Goal: Task Accomplishment & Management: Manage account settings

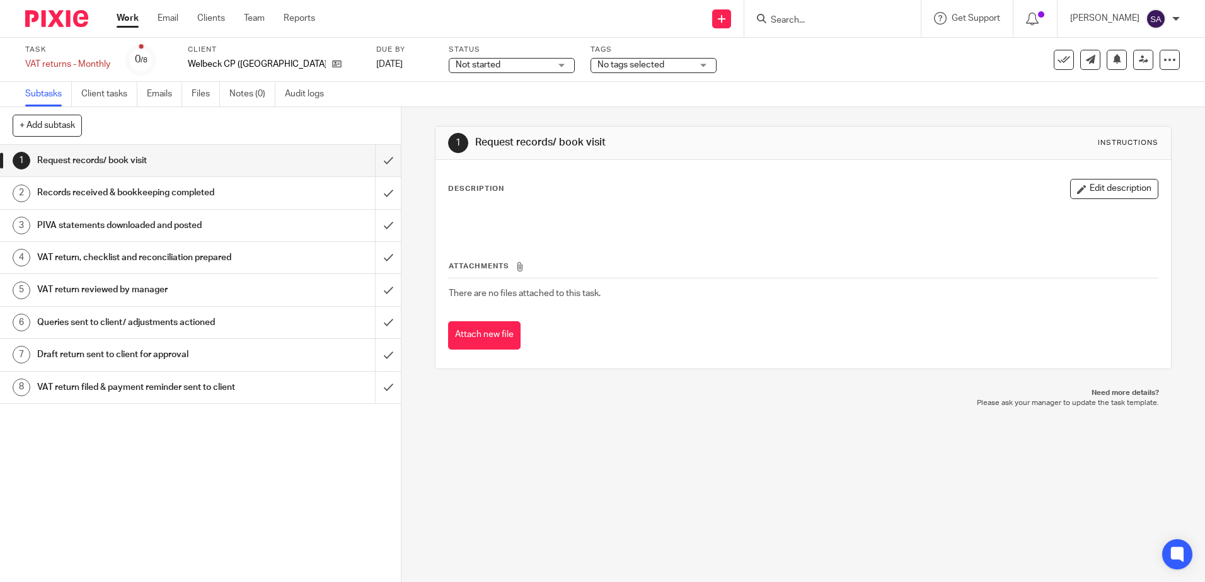
click at [265, 255] on div "VAT return, checklist and reconciliation prepared" at bounding box center [200, 257] width 326 height 19
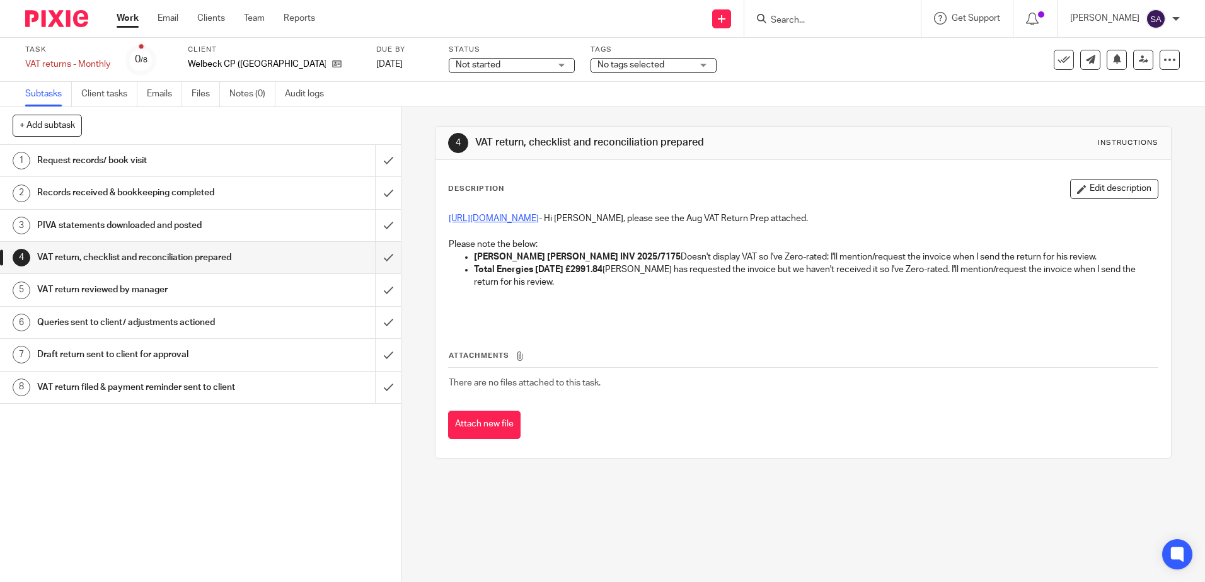
click at [539, 221] on link "https://cloudimanage.com/work/link/f/LLP!10189252" at bounding box center [494, 218] width 90 height 9
click at [375, 160] on input "submit" at bounding box center [200, 161] width 401 height 32
click at [375, 194] on input "submit" at bounding box center [200, 193] width 401 height 32
click at [375, 229] on input "submit" at bounding box center [200, 226] width 401 height 32
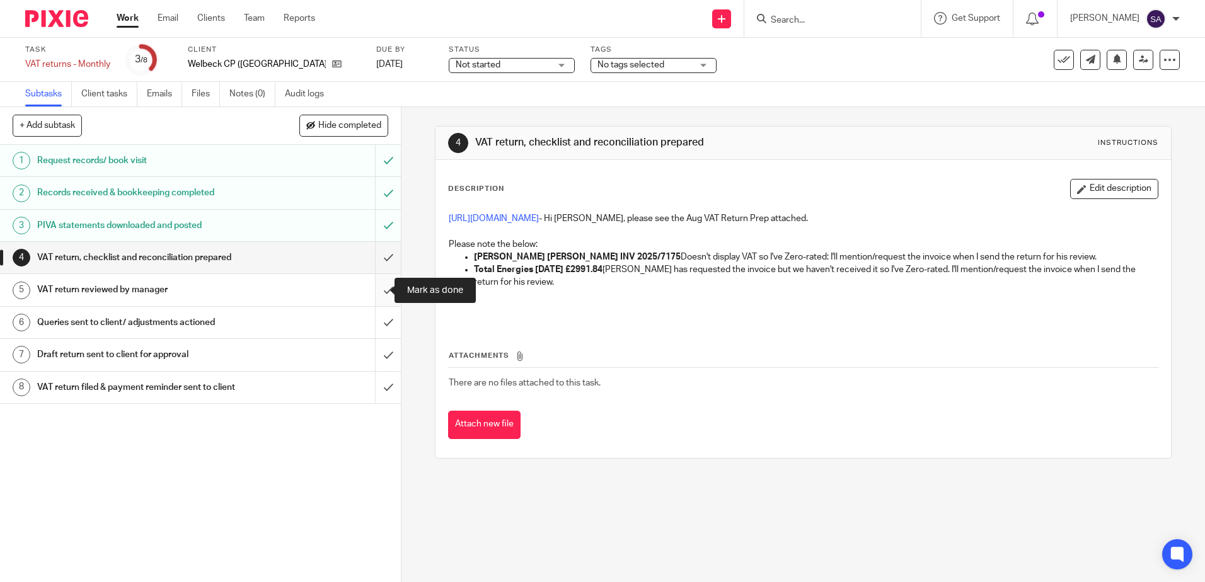
click at [375, 290] on input "submit" at bounding box center [200, 290] width 401 height 32
click at [376, 289] on input "submit" at bounding box center [200, 290] width 401 height 32
click at [204, 284] on h1 "VAT return reviewed by manager" at bounding box center [145, 289] width 217 height 19
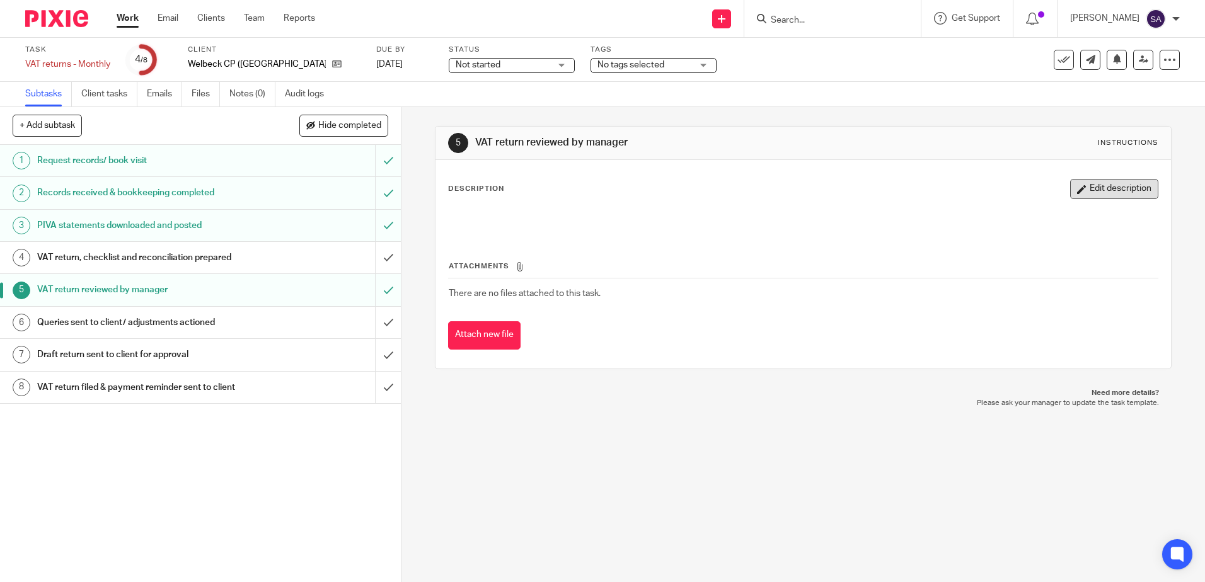
click at [1070, 185] on button "Edit description" at bounding box center [1114, 189] width 88 height 20
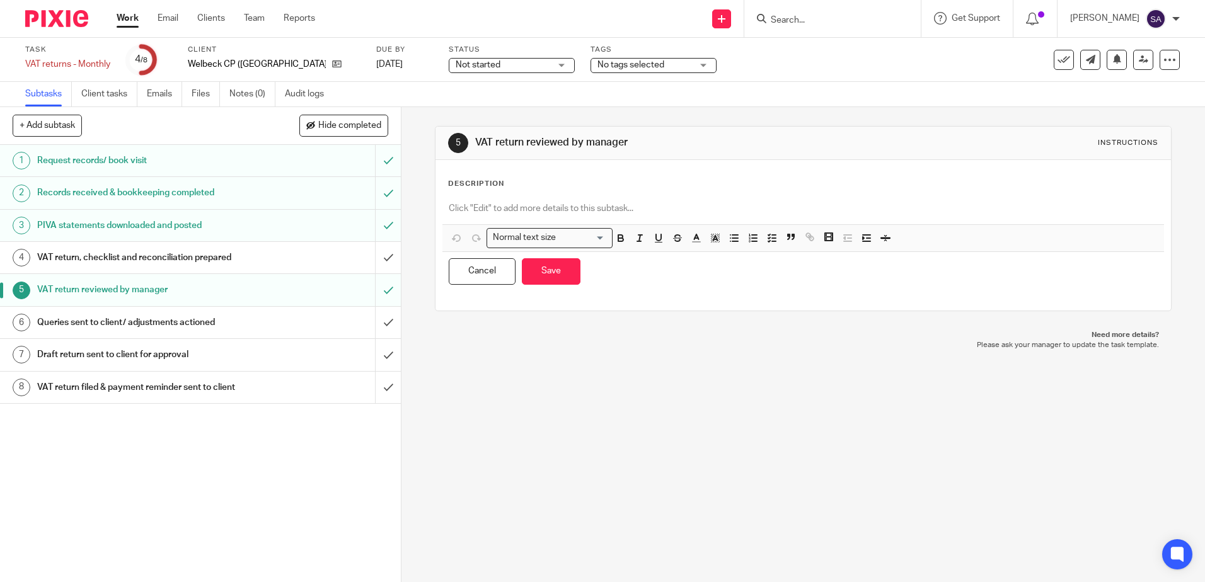
click at [567, 184] on div "Description" at bounding box center [802, 184] width 709 height 10
click at [540, 204] on p at bounding box center [803, 208] width 708 height 13
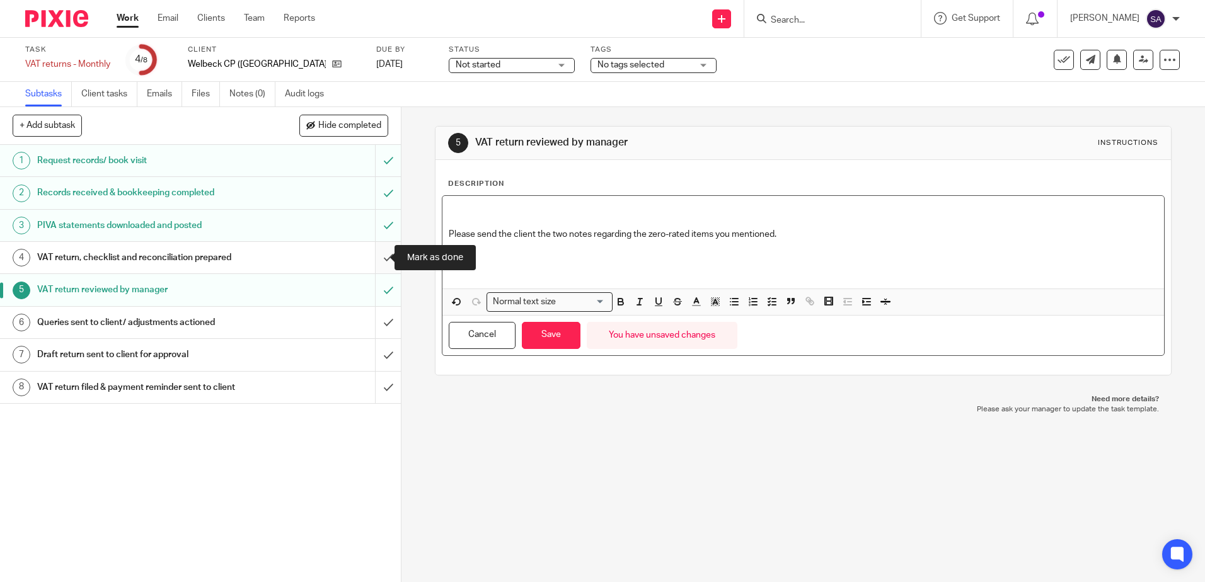
click at [377, 256] on input "submit" at bounding box center [200, 258] width 401 height 32
click at [555, 322] on button "Save" at bounding box center [551, 335] width 59 height 27
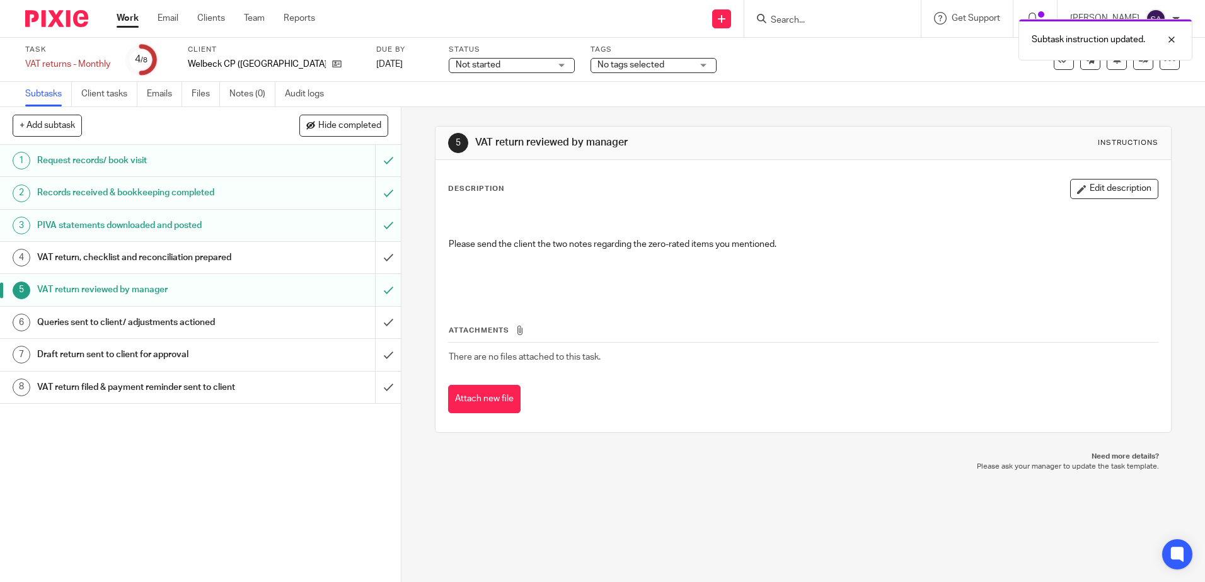
click at [192, 231] on h1 "PIVA statements downloaded and posted" at bounding box center [145, 225] width 217 height 19
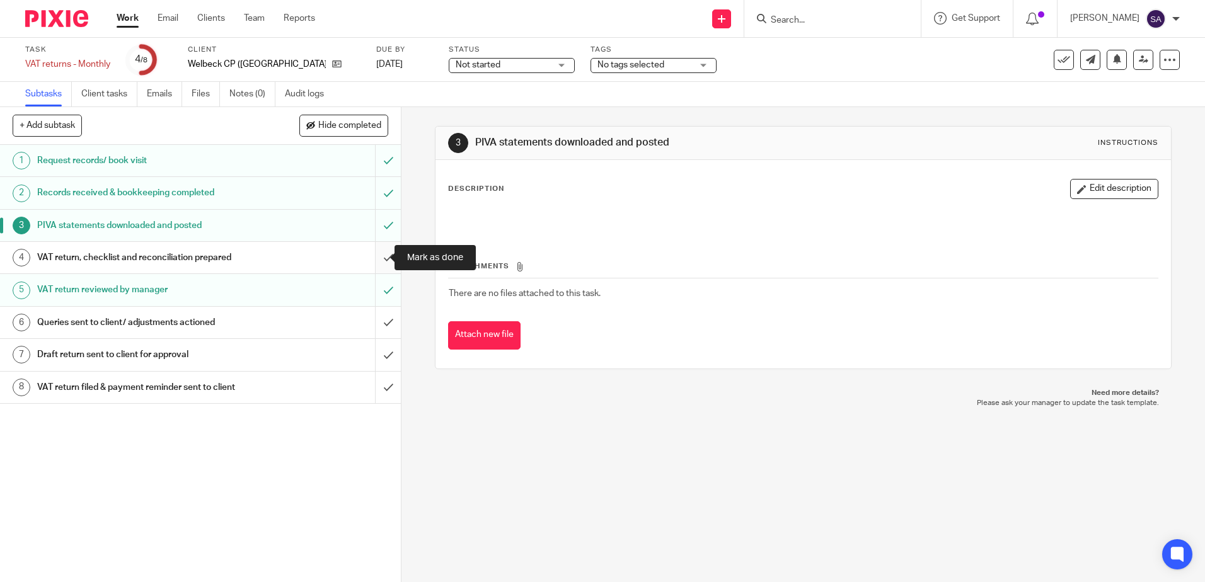
click at [374, 260] on input "submit" at bounding box center [200, 258] width 401 height 32
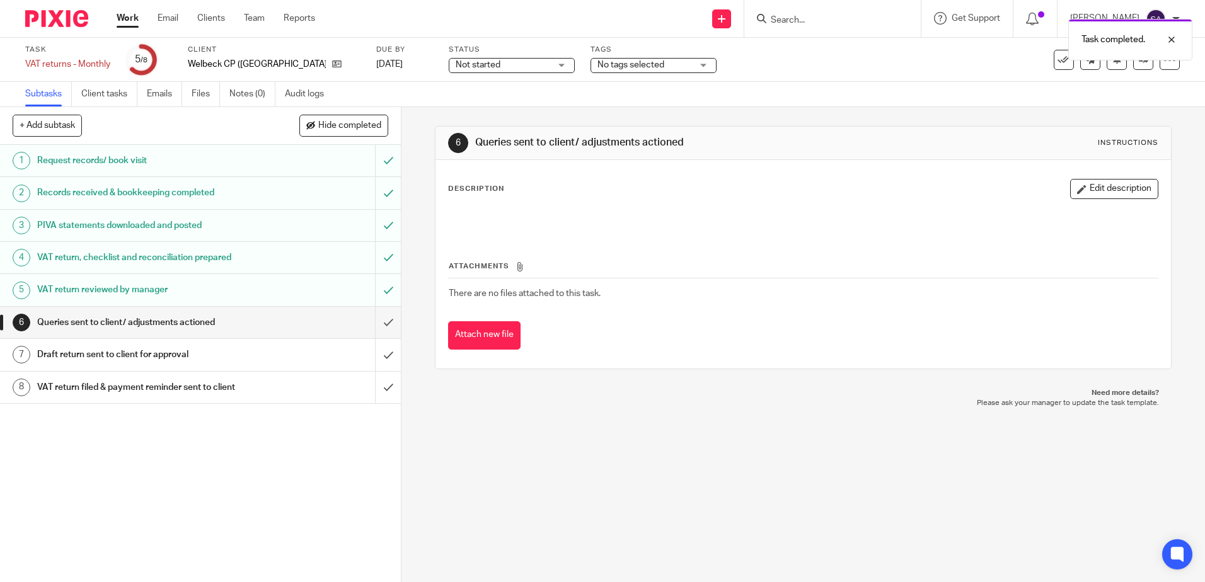
click at [135, 282] on h1 "VAT return reviewed by manager" at bounding box center [145, 289] width 217 height 19
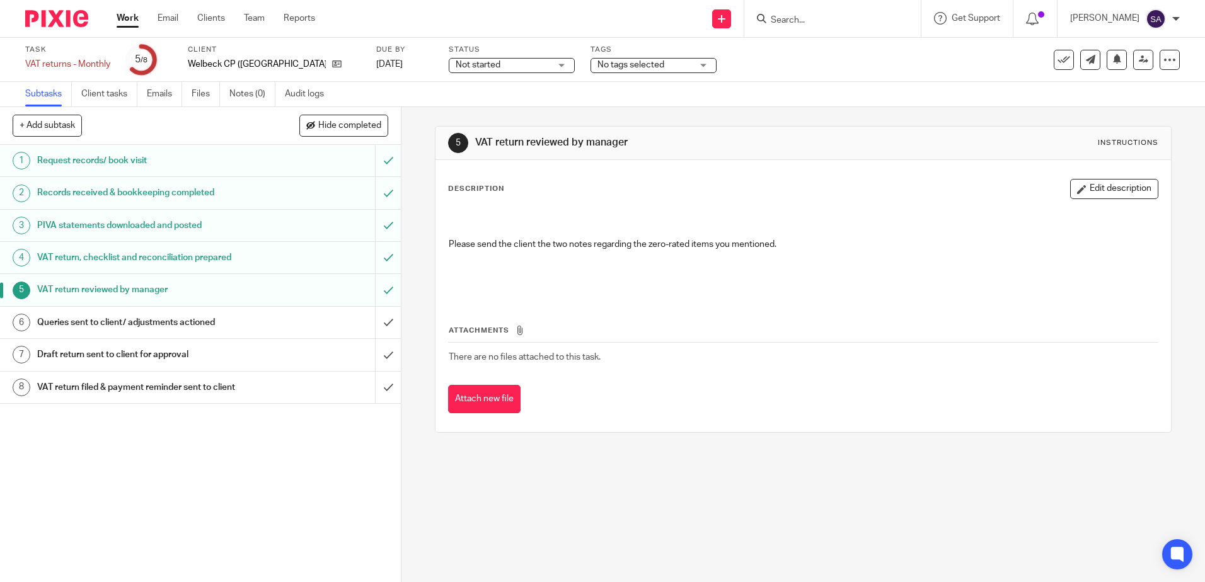
click at [478, 228] on p at bounding box center [803, 225] width 708 height 26
click at [576, 224] on p at bounding box center [803, 225] width 708 height 26
click at [1090, 177] on div "Description Edit description Please send the client the two notes regarding the…" at bounding box center [802, 296] width 735 height 272
click at [1089, 187] on button "Edit description" at bounding box center [1114, 189] width 88 height 20
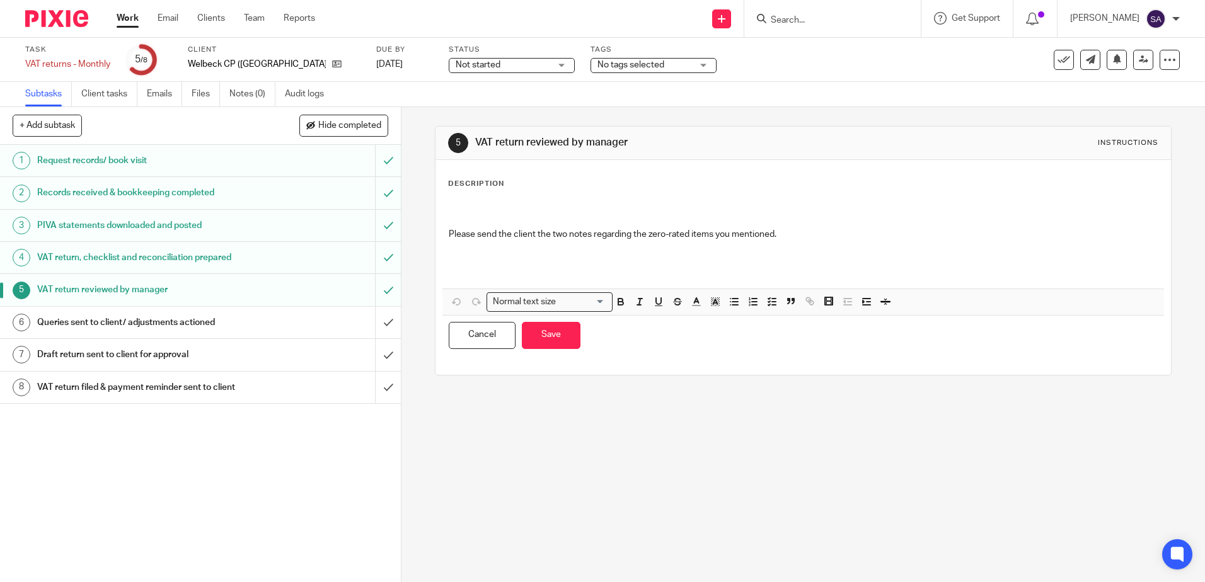
click at [524, 231] on p "Please send the client the two notes regarding the zero-rated items you mention…" at bounding box center [803, 234] width 708 height 13
click at [500, 209] on p at bounding box center [803, 215] width 708 height 26
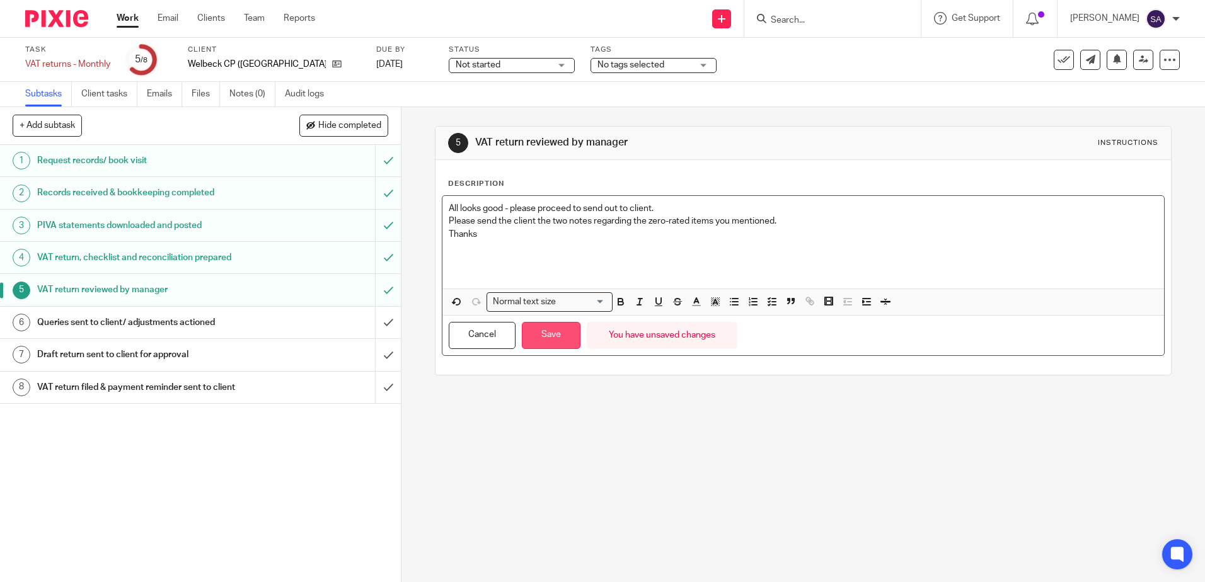
click at [554, 337] on button "Save" at bounding box center [551, 335] width 59 height 27
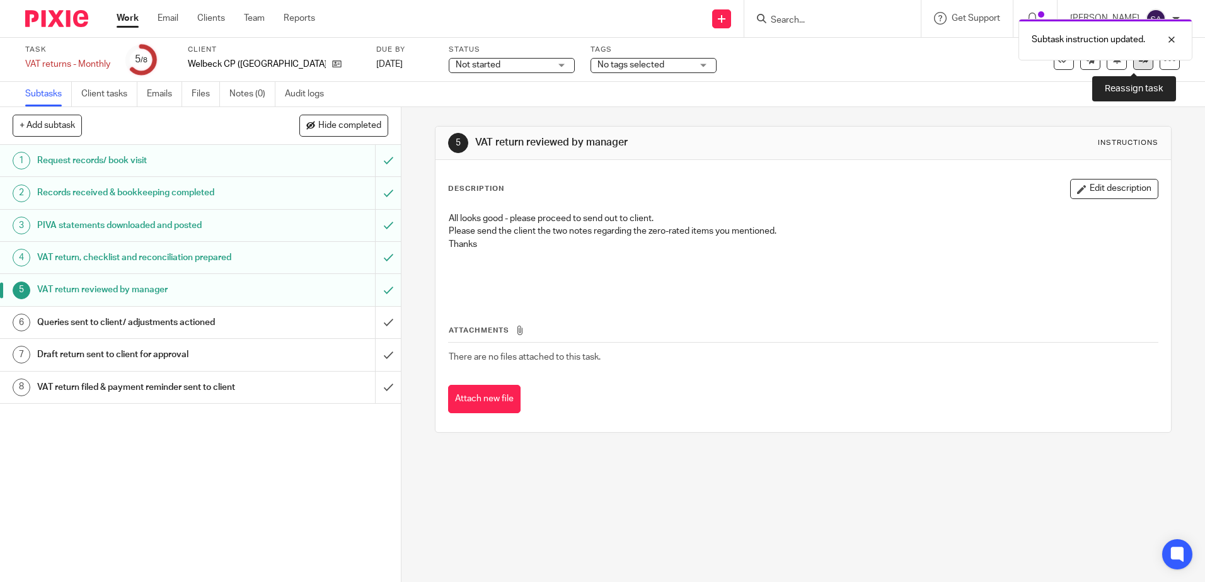
click at [1133, 62] on link at bounding box center [1143, 60] width 20 height 20
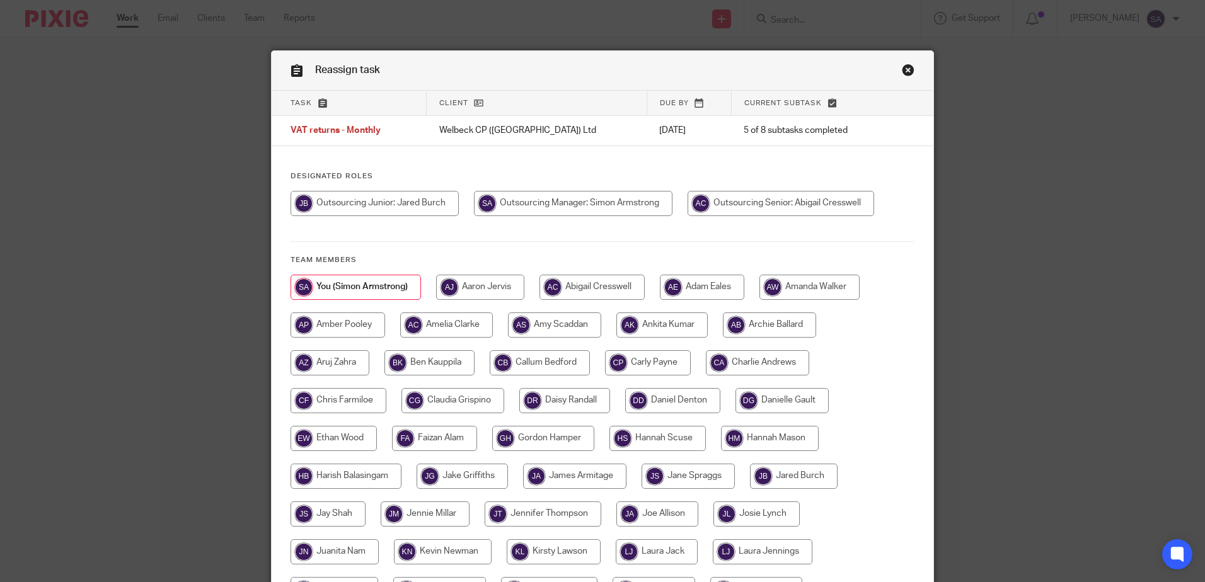
click at [425, 204] on input "radio" at bounding box center [374, 203] width 168 height 25
radio input "true"
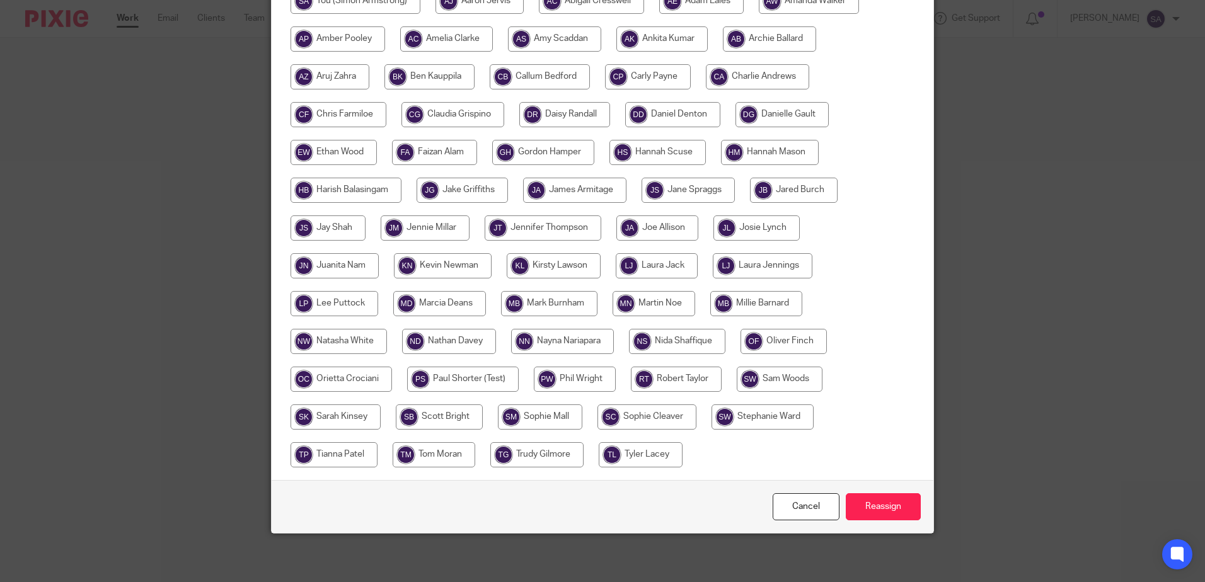
scroll to position [288, 0]
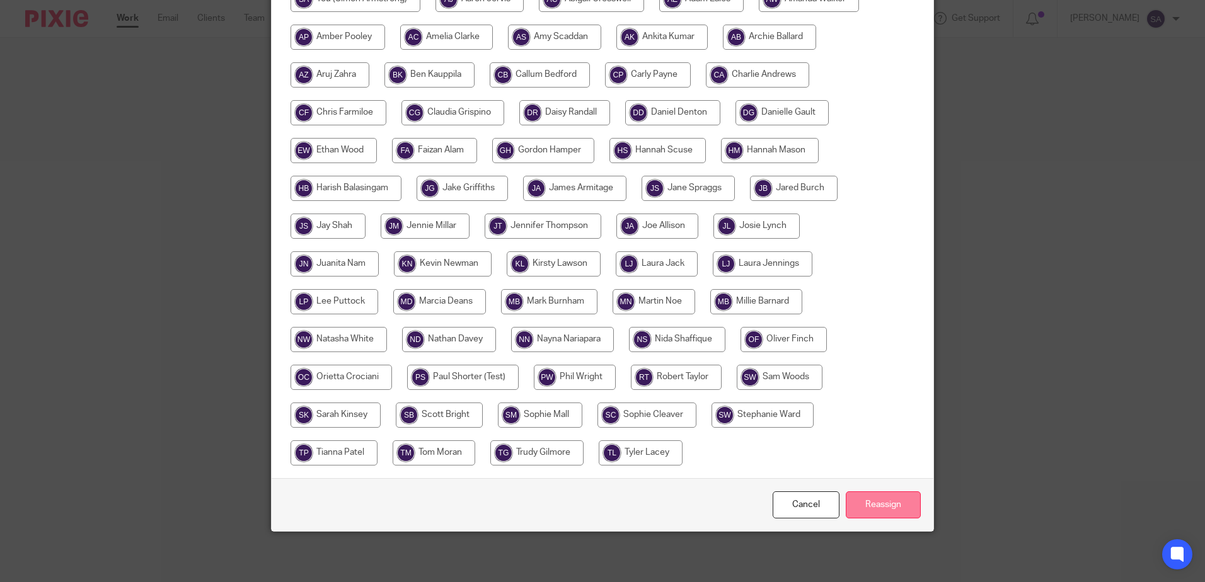
click at [893, 512] on input "Reassign" at bounding box center [882, 504] width 75 height 27
